Goal: Task Accomplishment & Management: Complete application form

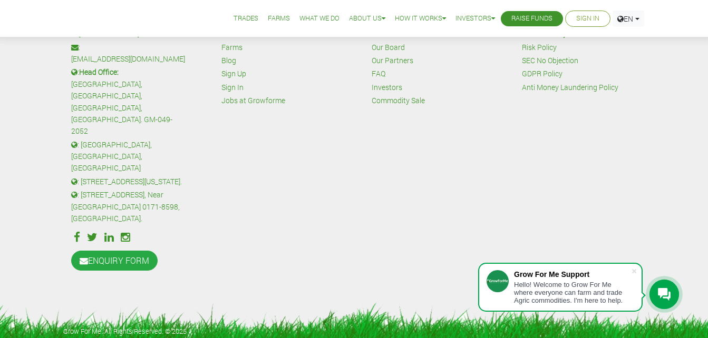
scroll to position [5693, 0]
click at [667, 295] on icon at bounding box center [664, 294] width 13 height 13
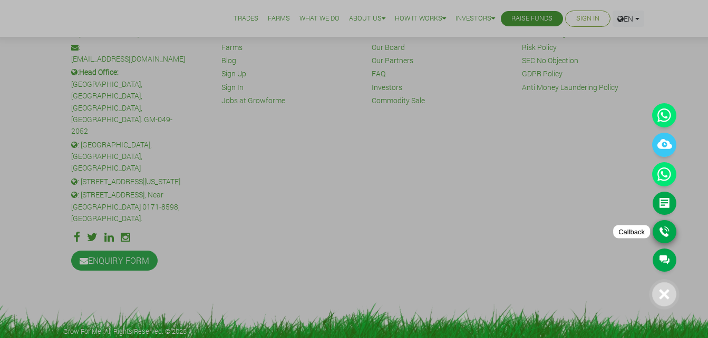
click at [665, 229] on link "Callback" at bounding box center [665, 231] width 24 height 23
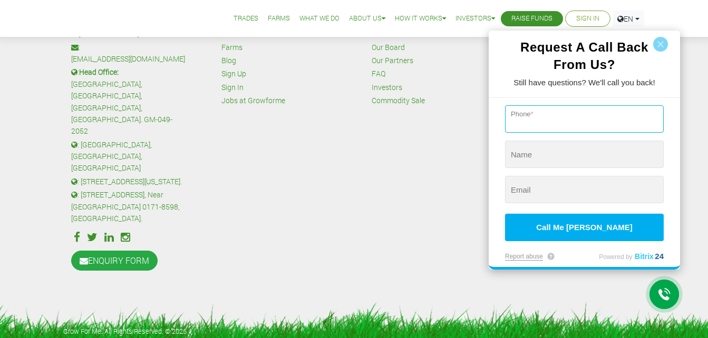
click at [552, 120] on input "tel" at bounding box center [584, 118] width 159 height 27
type input "+233 (240) 433-194"
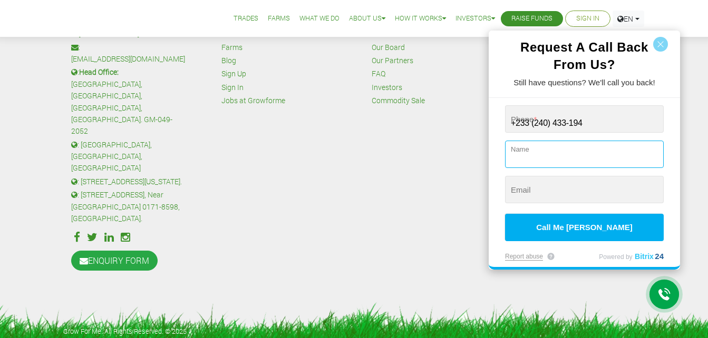
type input "[PERSON_NAME]"
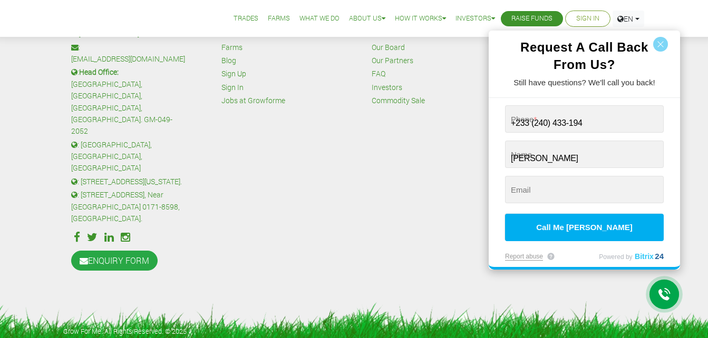
type input "[EMAIL_ADDRESS][DOMAIN_NAME]"
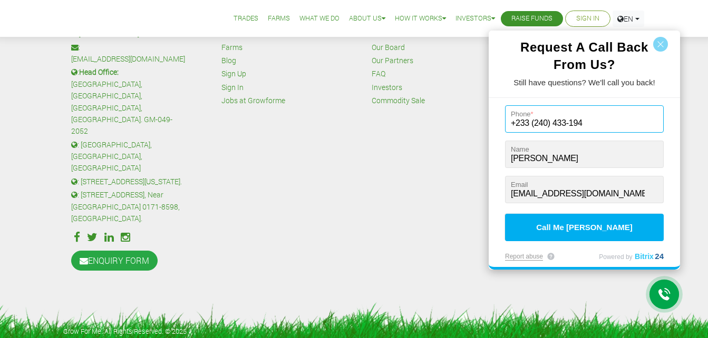
type input "+233 (240) 433-194"
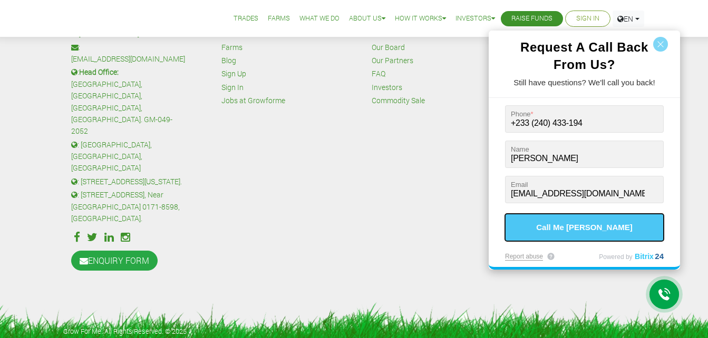
click at [588, 228] on button "Call Me [PERSON_NAME]" at bounding box center [584, 227] width 159 height 27
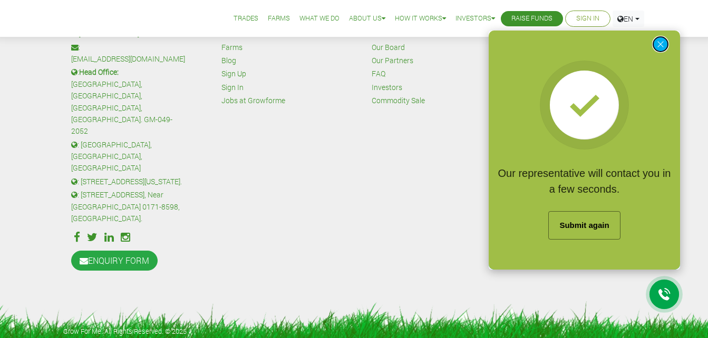
click at [658, 41] on button "button" at bounding box center [660, 44] width 15 height 15
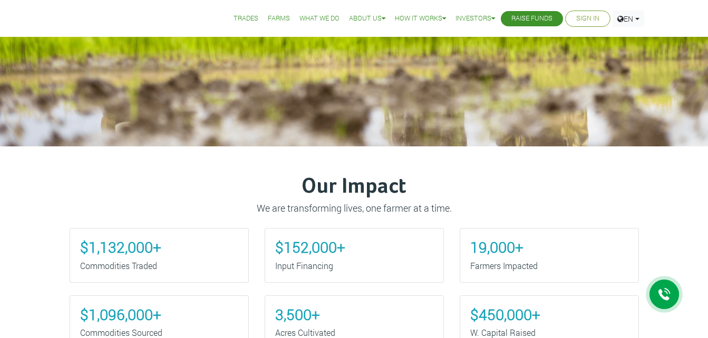
scroll to position [74, 0]
